Goal: Task Accomplishment & Management: Use online tool/utility

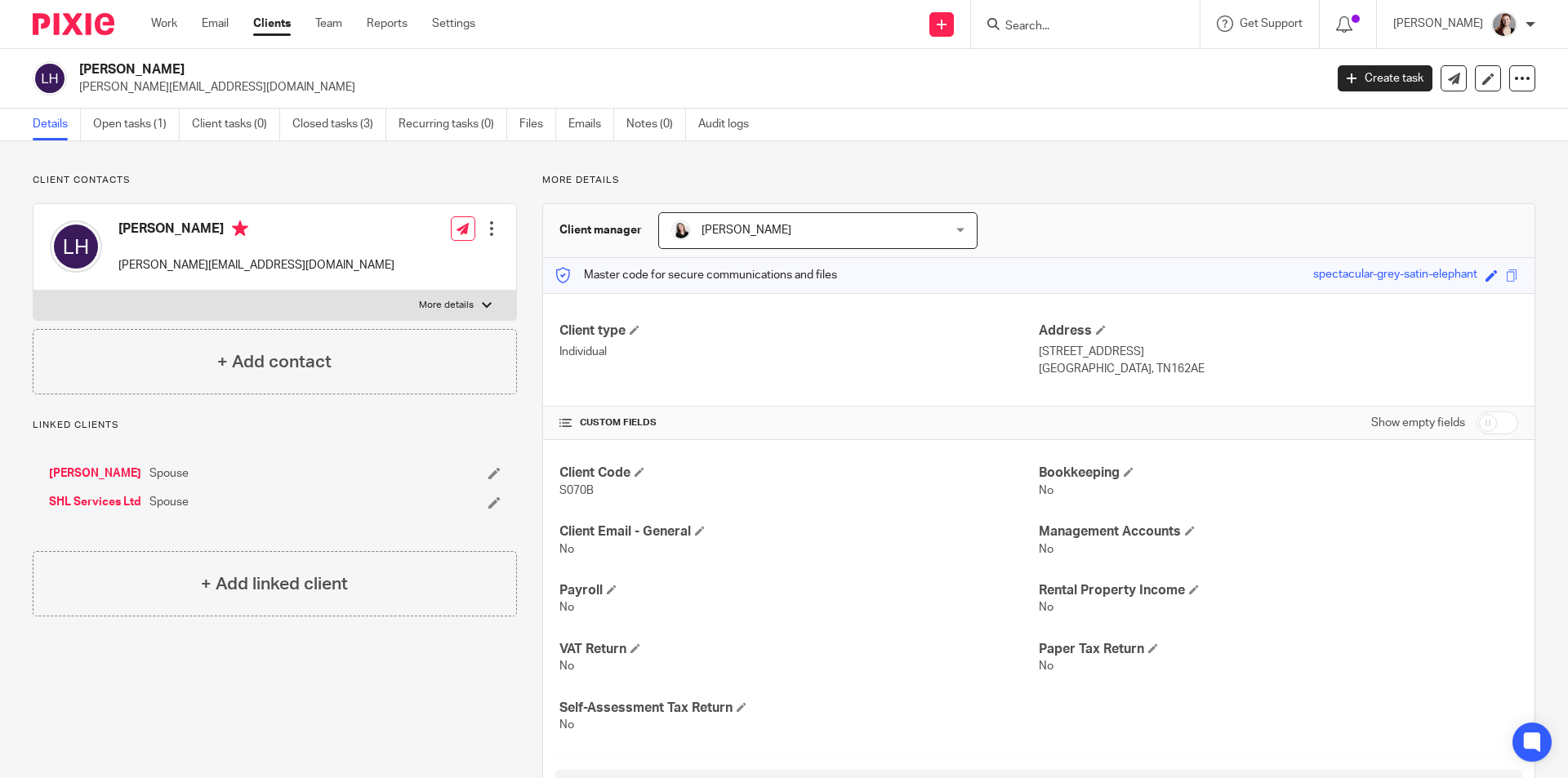
click at [1051, 22] on input "Search" at bounding box center [1077, 27] width 147 height 15
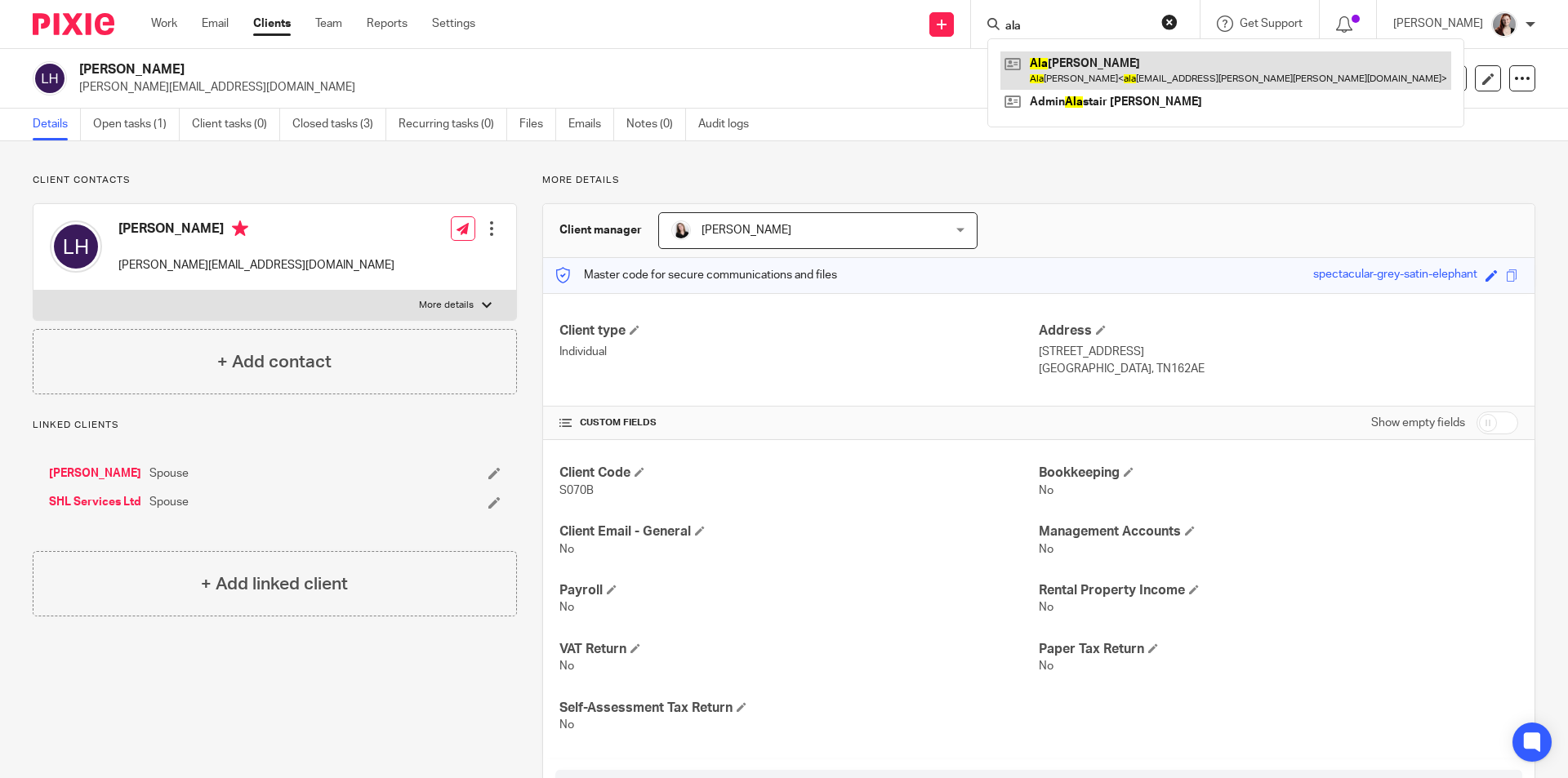
type input "ala"
click at [1074, 66] on link at bounding box center [1226, 71] width 451 height 38
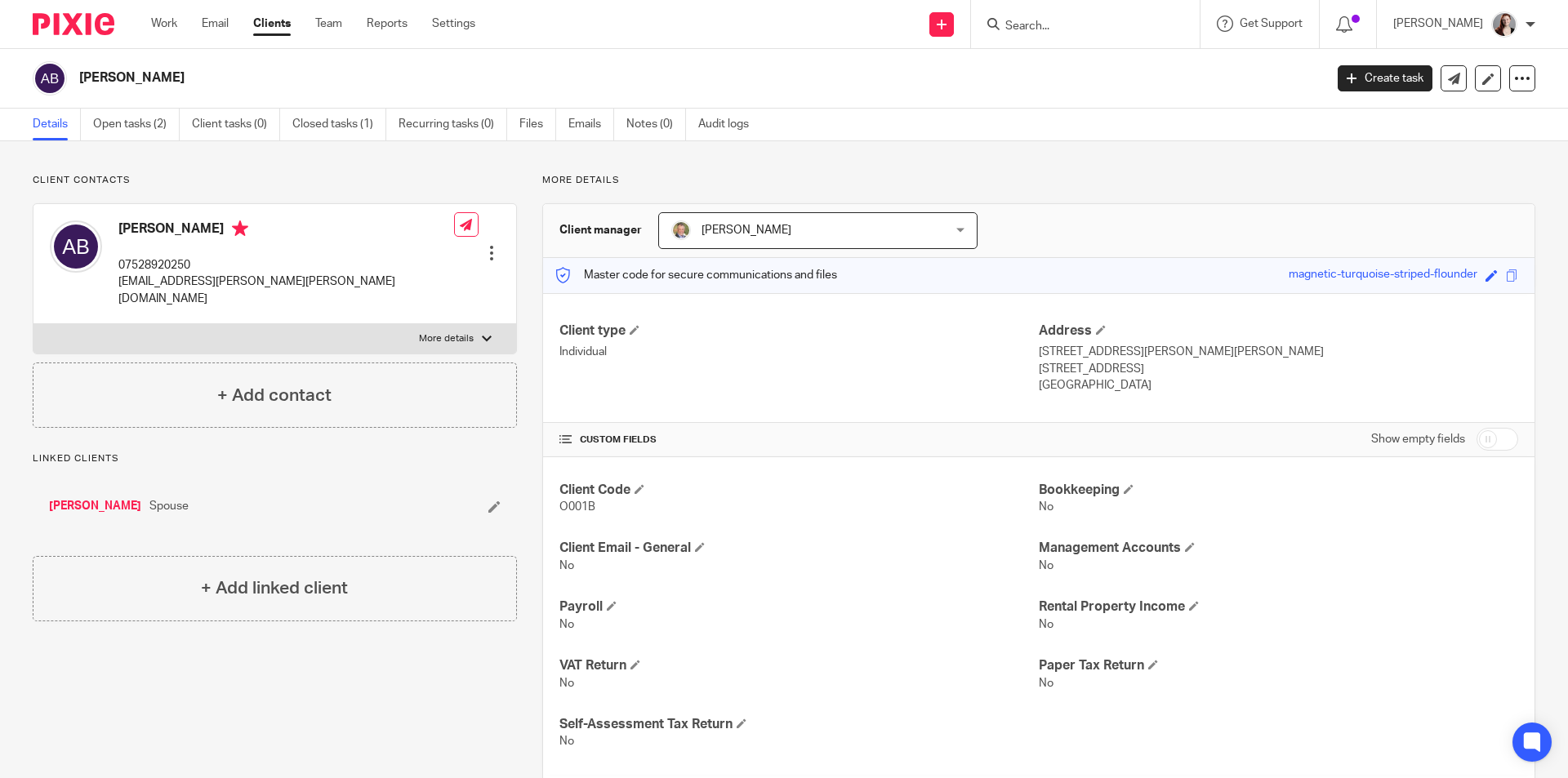
click at [326, 670] on div "Client contacts [PERSON_NAME] 07528920250 [EMAIL_ADDRESS][PERSON_NAME][PERSON_N…" at bounding box center [262, 505] width 509 height 662
click at [475, 643] on div "Client contacts [PERSON_NAME] 07528920250 [EMAIL_ADDRESS][PERSON_NAME][PERSON_N…" at bounding box center [262, 505] width 509 height 662
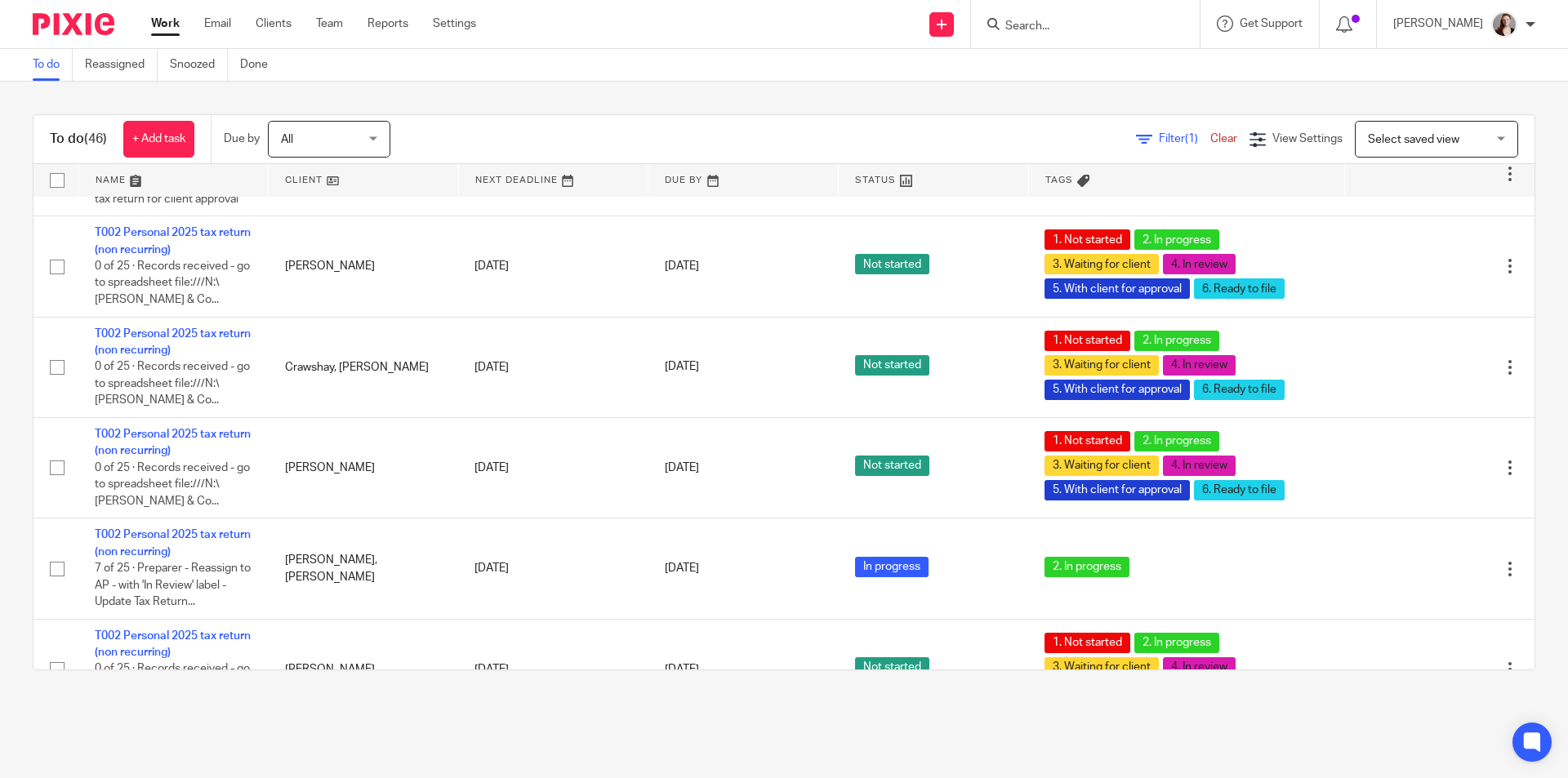
scroll to position [3679, 0]
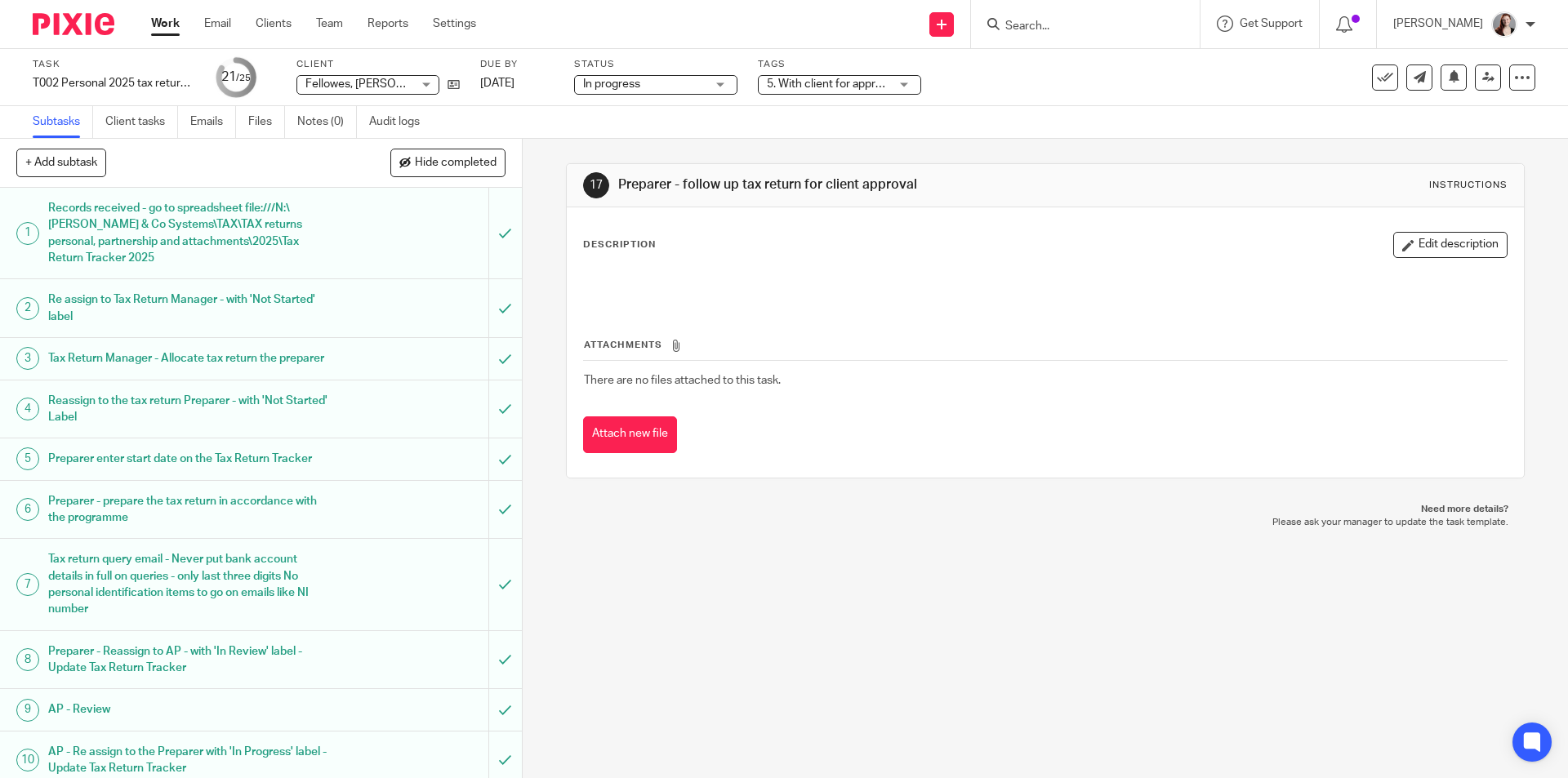
scroll to position [819, 0]
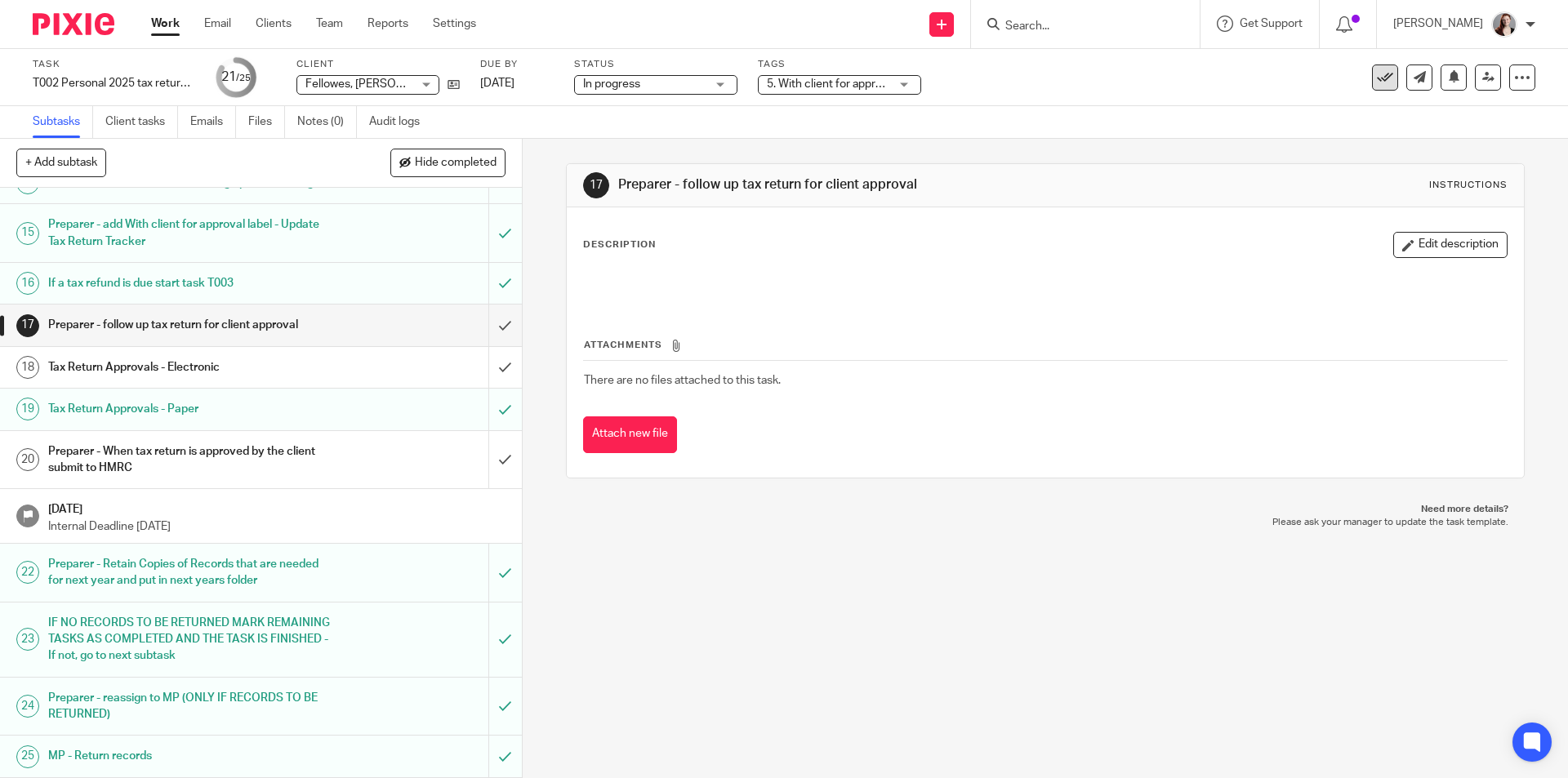
click at [1378, 79] on icon at bounding box center [1384, 77] width 16 height 16
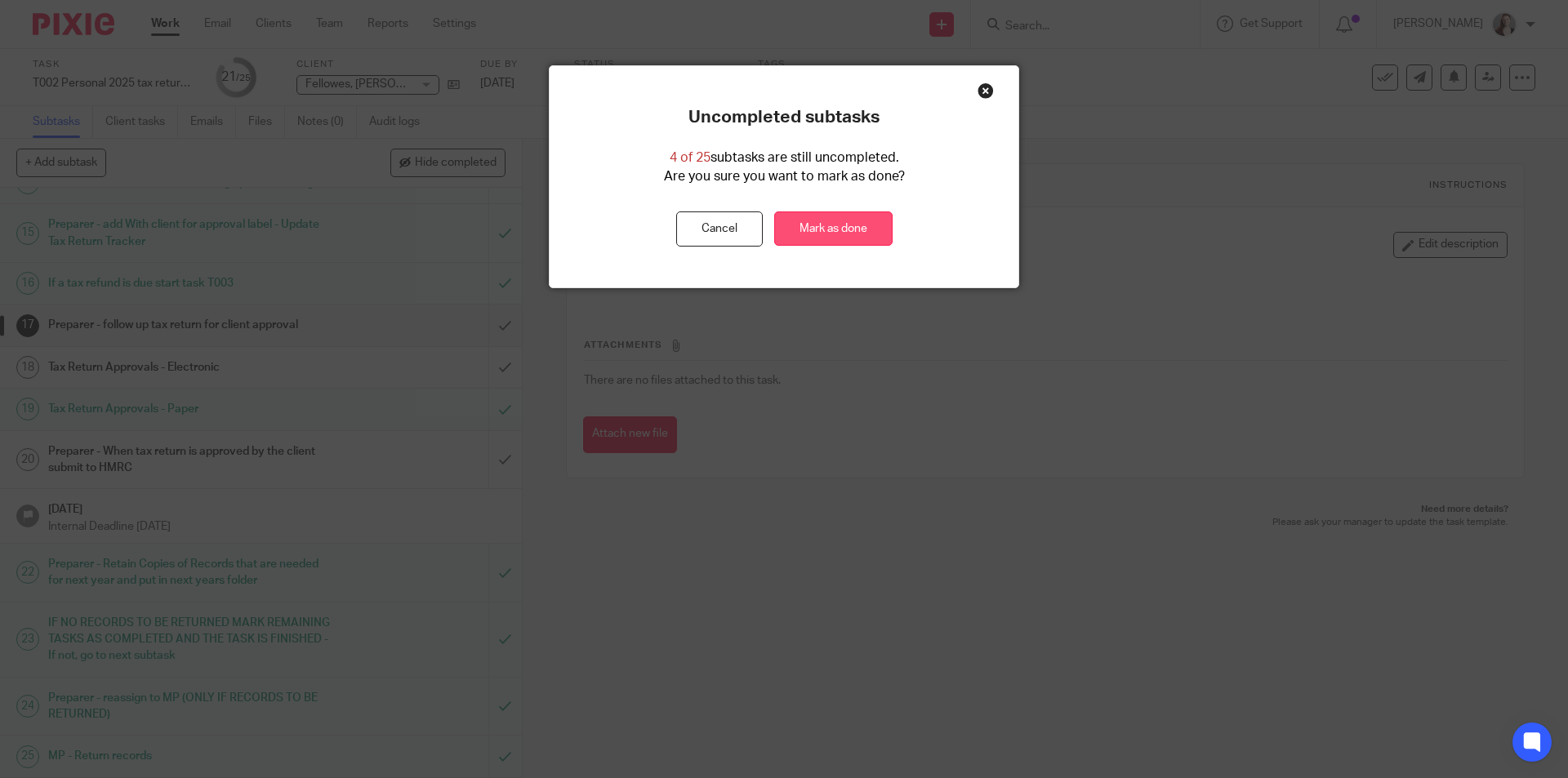
click at [819, 217] on link "Mark as done" at bounding box center [834, 228] width 119 height 35
